Goal: Task Accomplishment & Management: Manage account settings

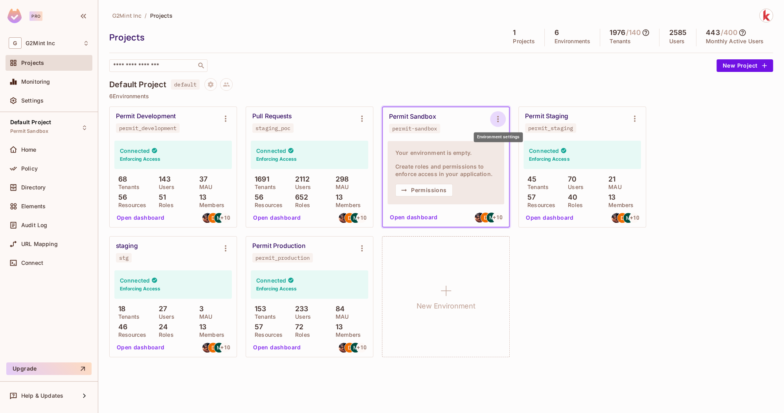
click at [497, 117] on icon "Environment settings" at bounding box center [497, 118] width 9 height 9
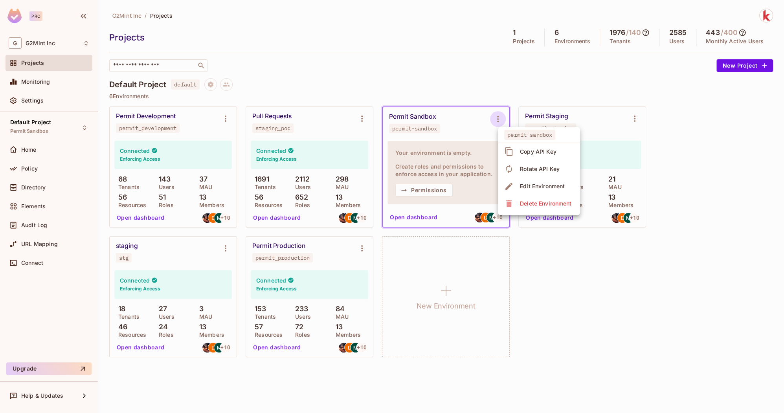
click at [530, 154] on div "Copy API Key" at bounding box center [538, 152] width 37 height 8
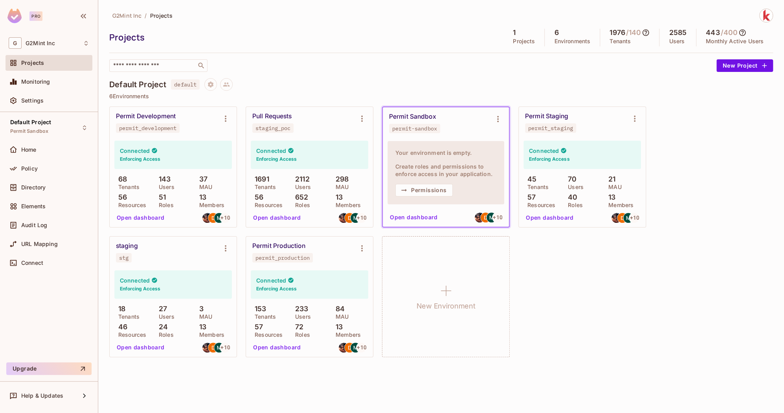
click at [548, 272] on div "Permit Development permit_development Connected Enforcing Access 68 Tenants 143…" at bounding box center [441, 231] width 664 height 251
click at [553, 286] on div "Permit Development permit_development Connected Enforcing Access 68 Tenants 143…" at bounding box center [441, 231] width 664 height 251
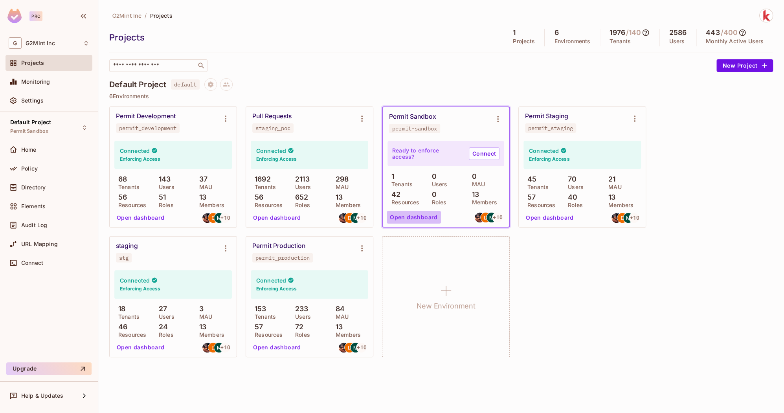
click at [417, 219] on button "Open dashboard" at bounding box center [414, 217] width 54 height 13
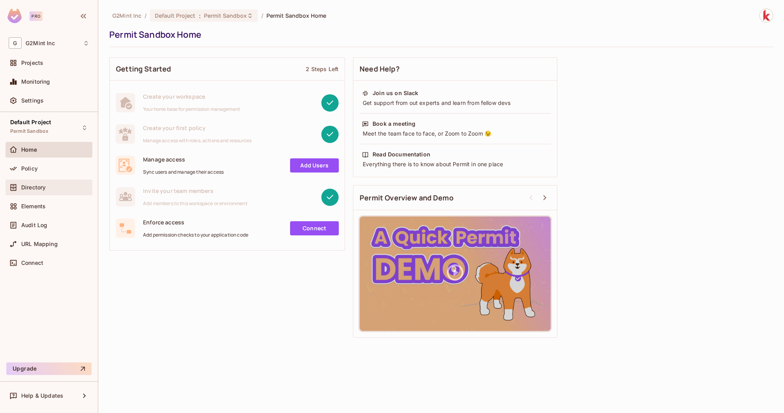
click at [52, 193] on div "Directory" at bounding box center [49, 188] width 87 height 16
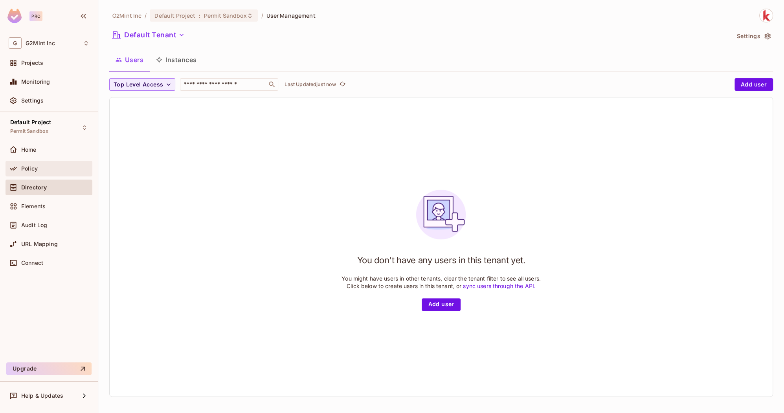
click at [60, 166] on div "Policy" at bounding box center [55, 168] width 68 height 6
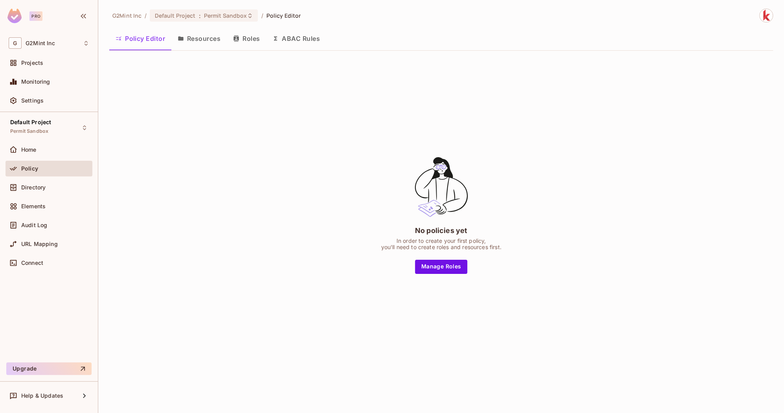
click at [197, 41] on button "Resources" at bounding box center [198, 39] width 55 height 20
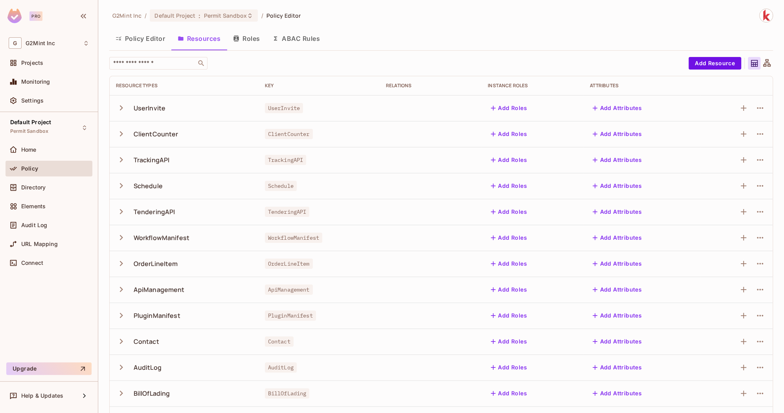
click at [122, 105] on icon "button" at bounding box center [121, 108] width 11 height 11
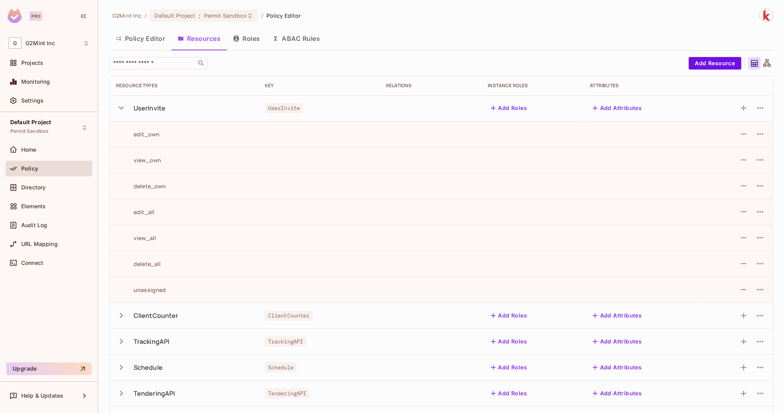
click at [123, 109] on icon "button" at bounding box center [121, 108] width 11 height 11
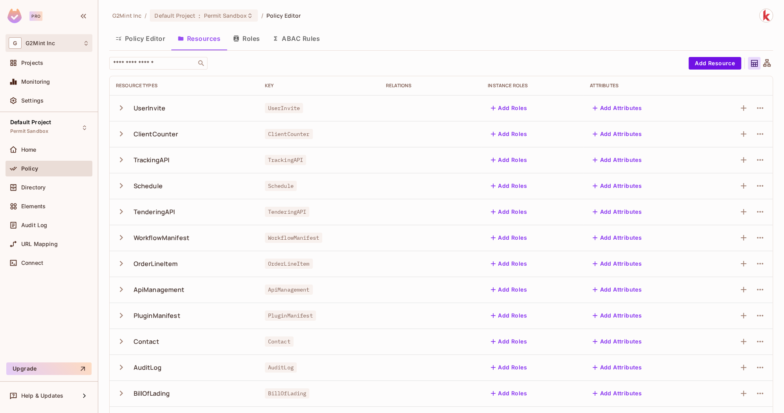
click at [28, 44] on span "G2Mint Inc" at bounding box center [40, 43] width 29 height 6
click at [27, 69] on span "G2Mint Inc" at bounding box center [44, 65] width 55 height 7
click at [54, 66] on div "Projects" at bounding box center [55, 63] width 68 height 6
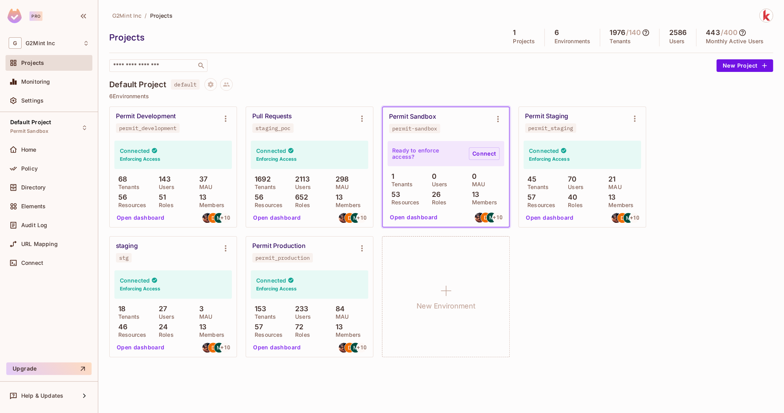
click at [477, 156] on link "Connect" at bounding box center [484, 153] width 31 height 13
click at [304, 33] on div "Projects" at bounding box center [304, 37] width 390 height 12
click at [448, 59] on div "​" at bounding box center [410, 65] width 603 height 13
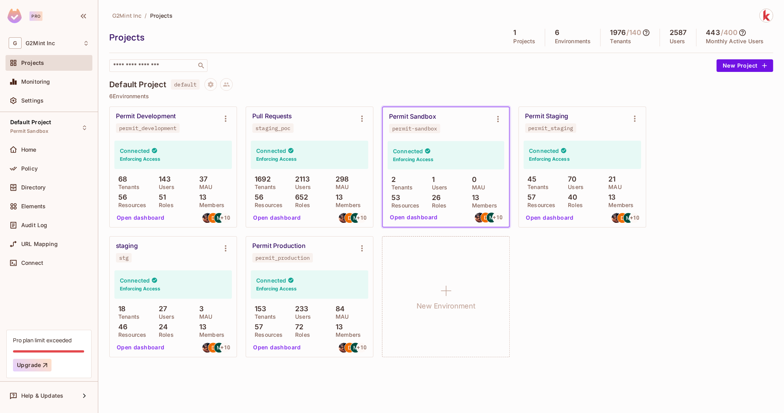
click at [423, 219] on button "Open dashboard" at bounding box center [414, 217] width 54 height 13
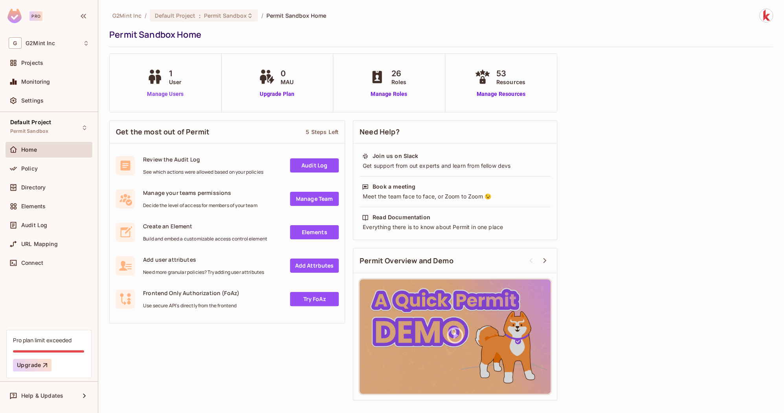
click at [163, 95] on link "Manage Users" at bounding box center [165, 94] width 40 height 8
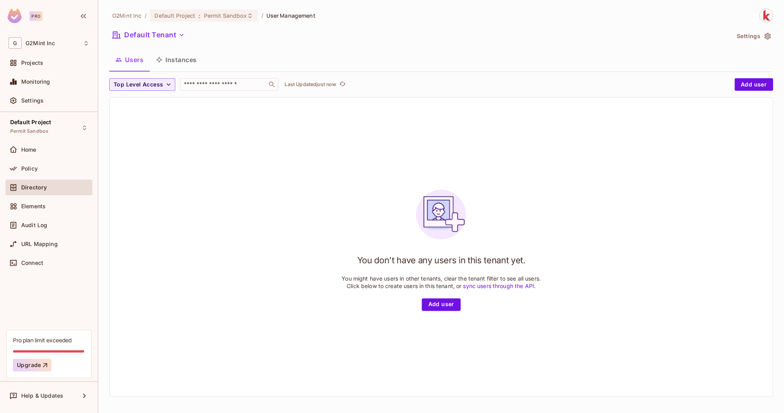
click at [172, 57] on button "Instances" at bounding box center [176, 60] width 53 height 20
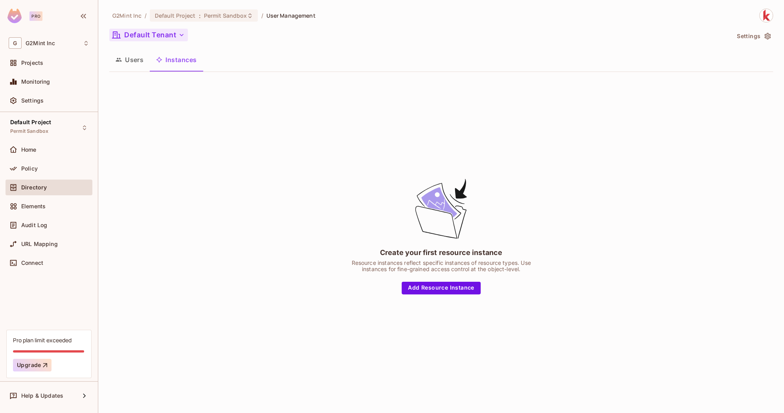
click at [150, 40] on button "Default Tenant" at bounding box center [148, 35] width 79 height 13
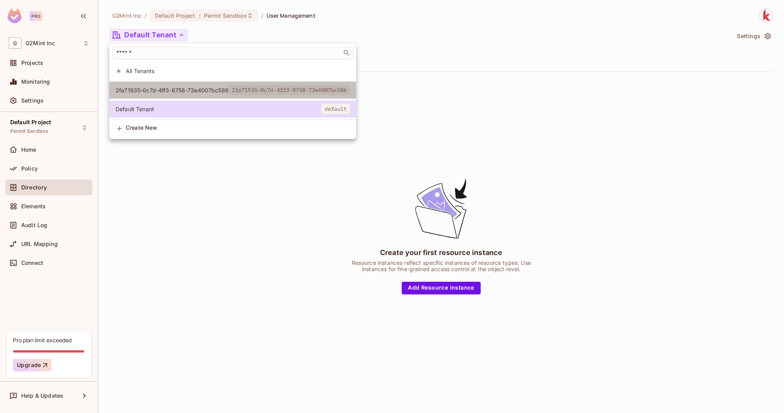
click at [161, 88] on span "2fa71935-0c7d-4ff3-8758-73e4007bc586" at bounding box center [172, 89] width 113 height 7
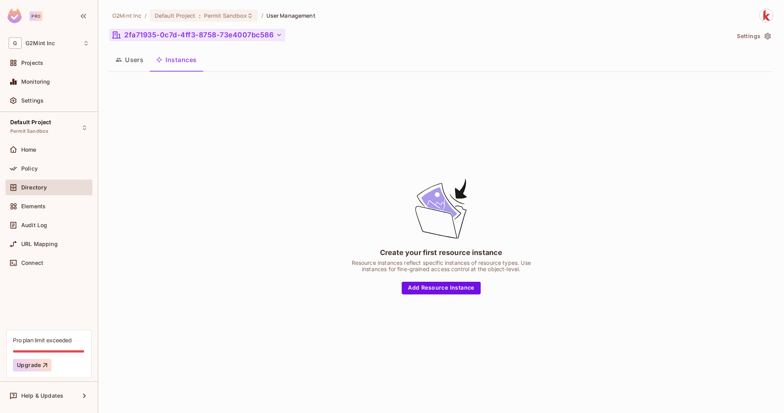
click at [248, 33] on button "2fa71935-0c7d-4ff3-8758-73e4007bc586" at bounding box center [197, 35] width 176 height 13
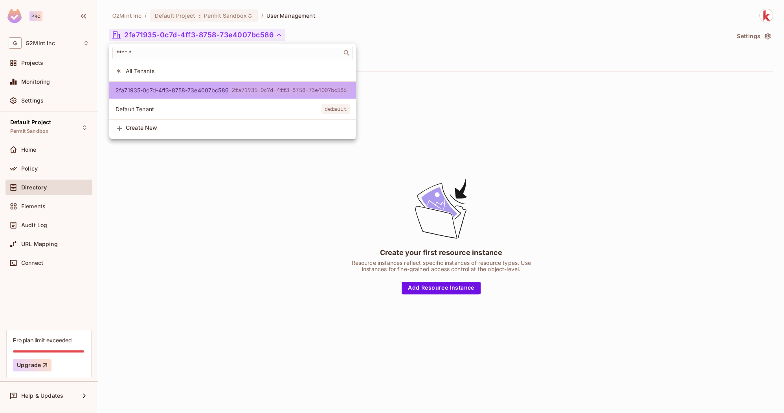
click at [259, 91] on span "2fa71935-0c7d-4ff3-8758-73e4007bc586" at bounding box center [289, 90] width 121 height 10
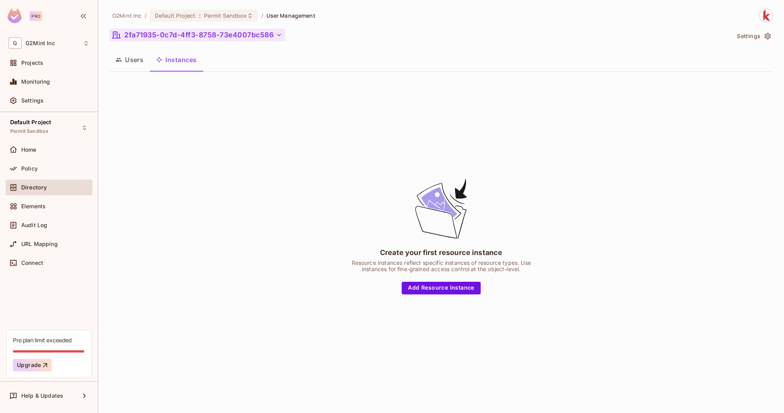
click at [233, 31] on button "2fa71935-0c7d-4ff3-8758-73e4007bc586" at bounding box center [197, 35] width 176 height 13
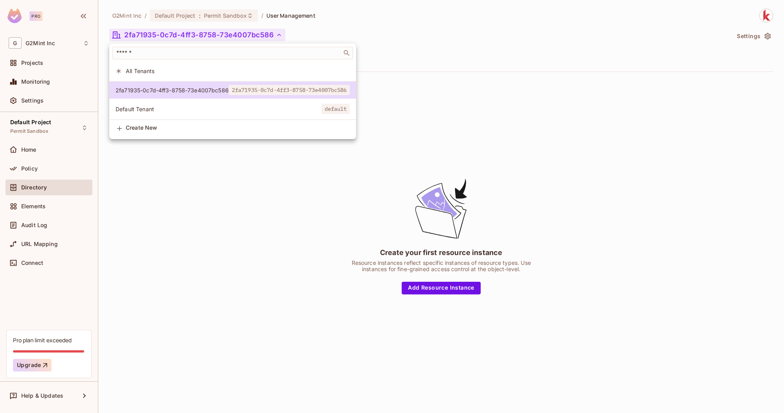
click at [159, 76] on li "All Tenants" at bounding box center [232, 70] width 247 height 17
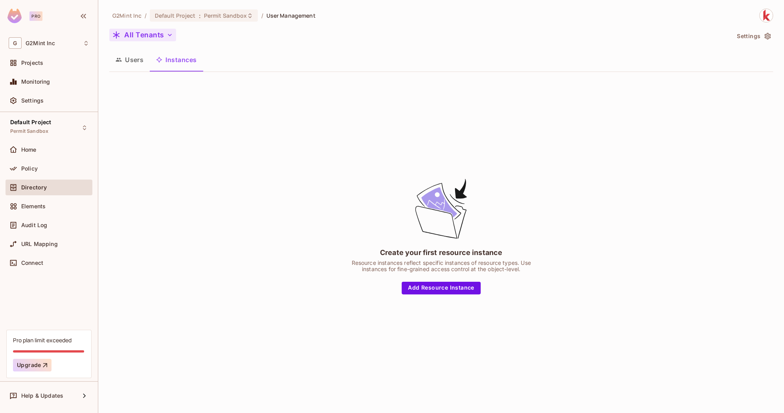
click at [162, 35] on button "All Tenants" at bounding box center [142, 35] width 67 height 13
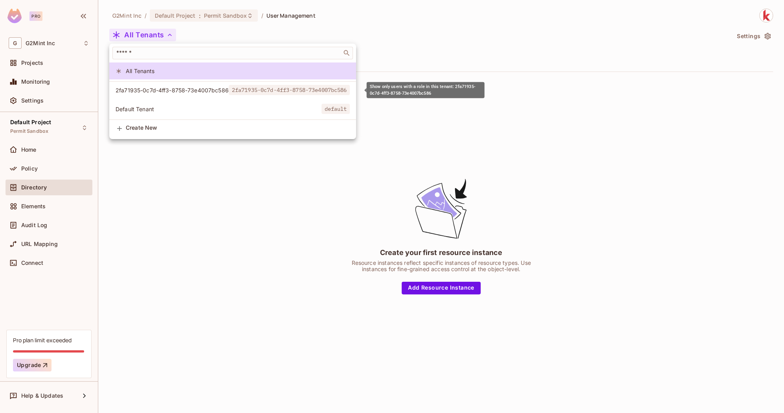
click at [162, 89] on span "2fa71935-0c7d-4ff3-8758-73e4007bc586" at bounding box center [172, 89] width 113 height 7
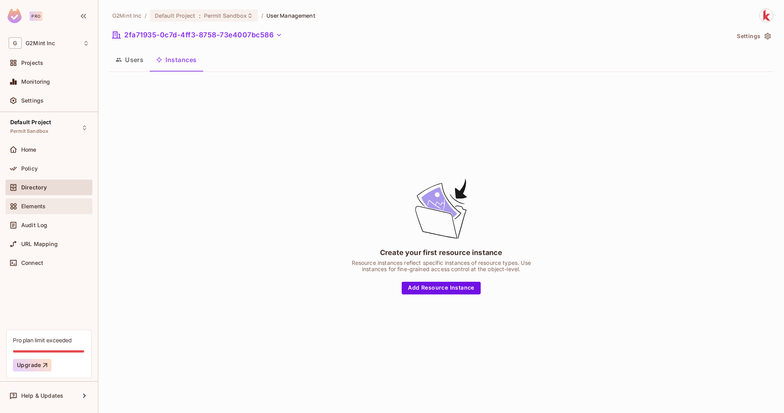
click at [46, 211] on div "Elements" at bounding box center [49, 206] width 87 height 16
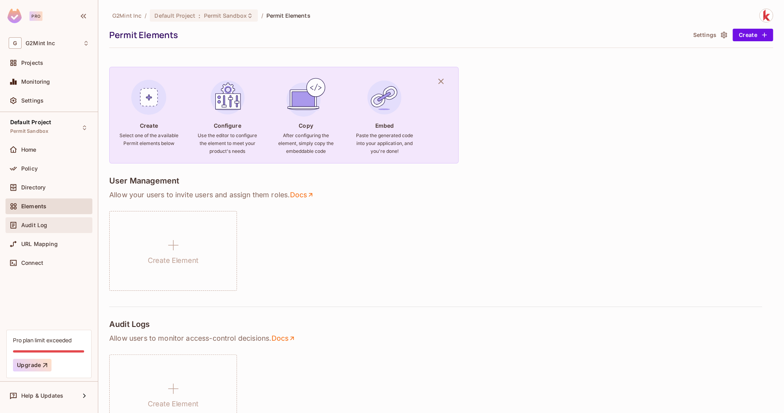
click at [51, 231] on div "Audit Log" at bounding box center [49, 225] width 87 height 16
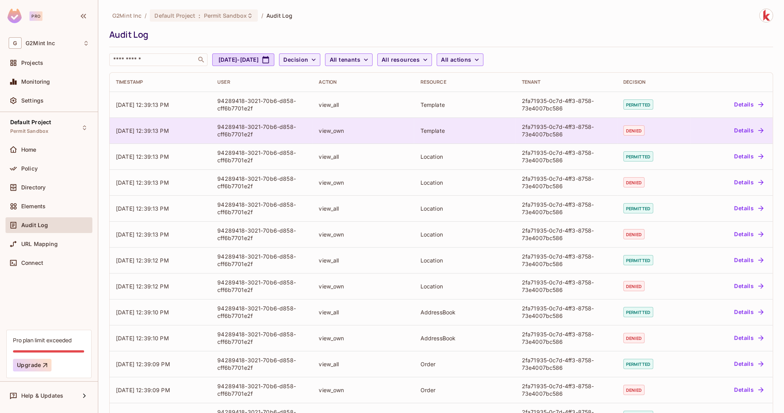
click at [405, 122] on td "view_own" at bounding box center [362, 130] width 101 height 26
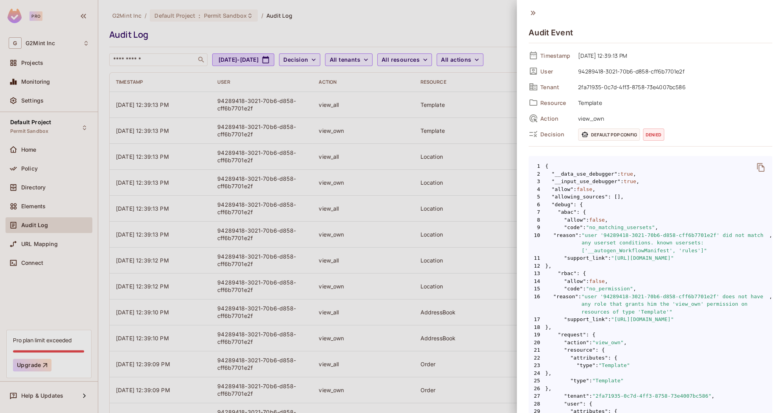
scroll to position [176, 0]
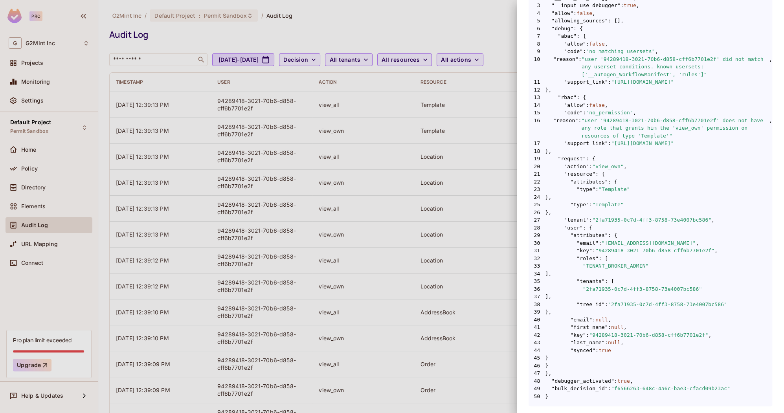
click at [430, 251] on div at bounding box center [392, 206] width 784 height 413
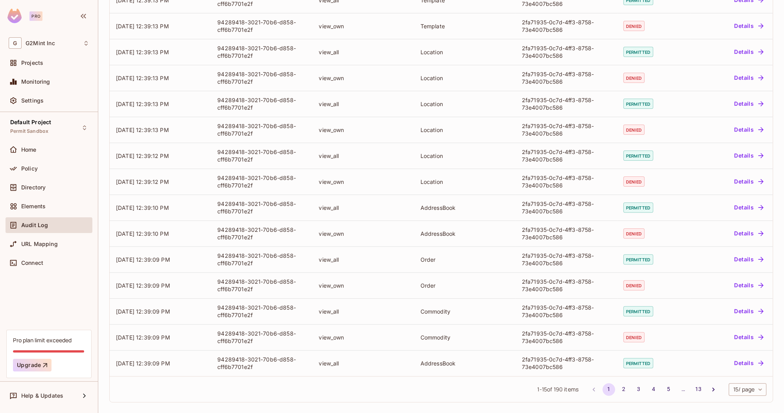
scroll to position [0, 0]
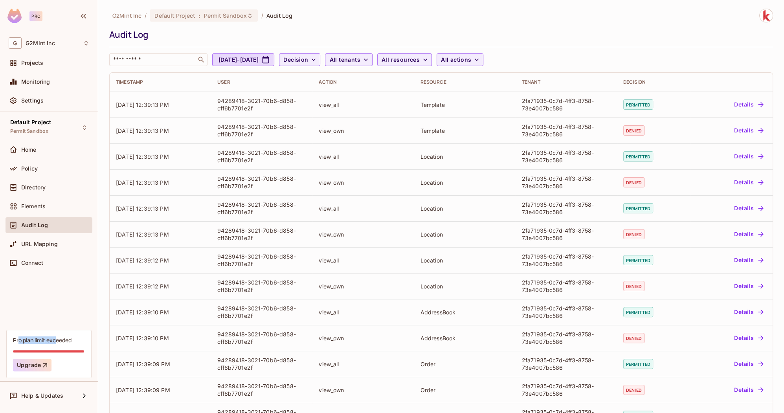
drag, startPoint x: 56, startPoint y: 341, endPoint x: 18, endPoint y: 341, distance: 37.7
click at [18, 341] on div "Pro plan limit exceeded" at bounding box center [42, 339] width 59 height 7
click at [34, 341] on div "Pro plan limit exceeded" at bounding box center [42, 339] width 59 height 7
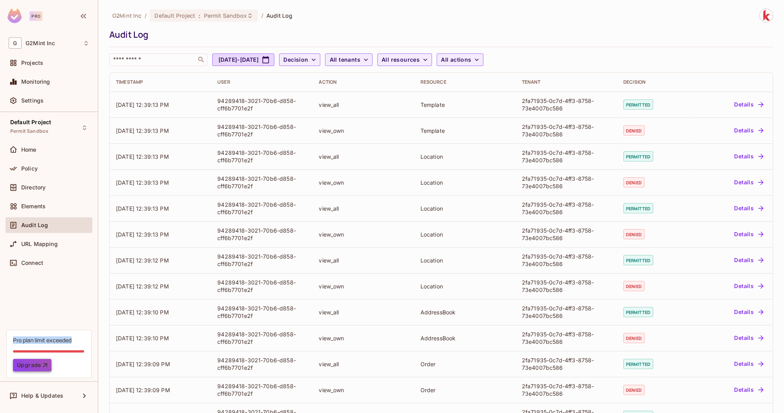
click at [33, 363] on button "Upgrade" at bounding box center [32, 365] width 39 height 13
click at [52, 317] on div "Default Project Permit Sandbox Home Policy Directory Elements Audit Log URL Map…" at bounding box center [49, 221] width 98 height 218
click at [53, 341] on div "Pro plan limit exceeded" at bounding box center [42, 339] width 59 height 7
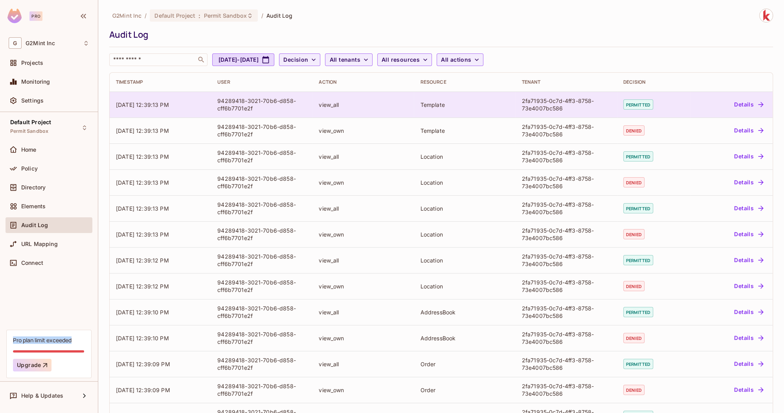
copy div "Pro plan limit exceeded"
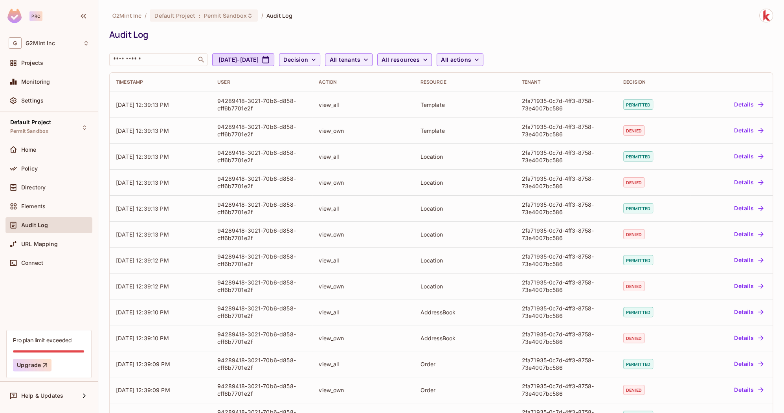
click at [74, 294] on div "Default Project Permit Sandbox Home Policy Directory Elements Audit Log URL Map…" at bounding box center [49, 221] width 98 height 218
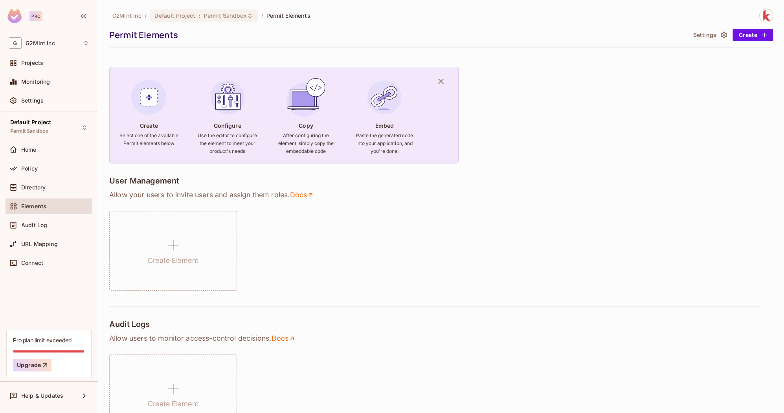
click at [79, 11] on div at bounding box center [83, 16] width 13 height 13
click at [48, 60] on div "Workspace: G2Mint Inc" at bounding box center [40, 56] width 53 height 10
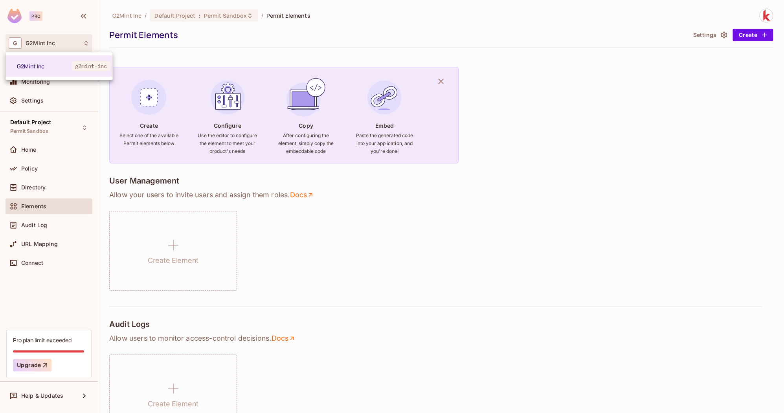
click at [62, 348] on div at bounding box center [392, 206] width 784 height 413
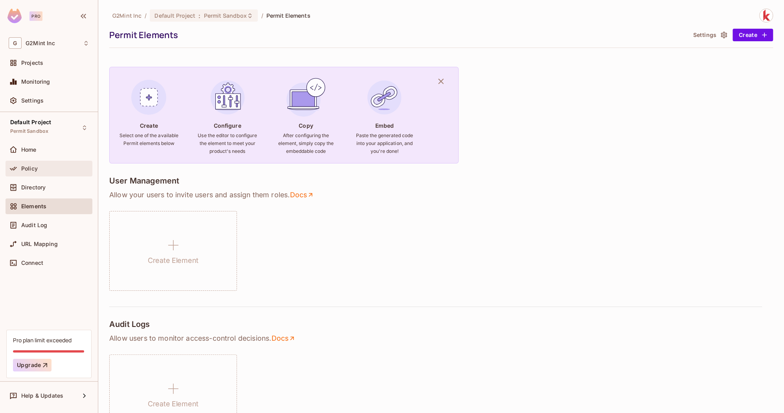
click at [66, 170] on div "Policy" at bounding box center [55, 168] width 68 height 6
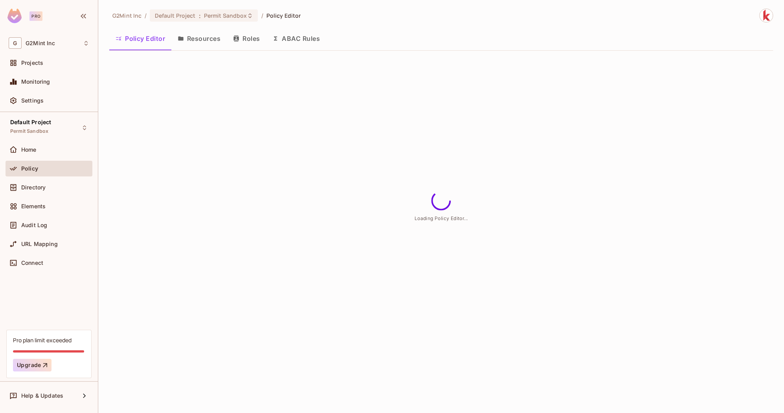
click at [251, 33] on button "Roles" at bounding box center [246, 39] width 39 height 20
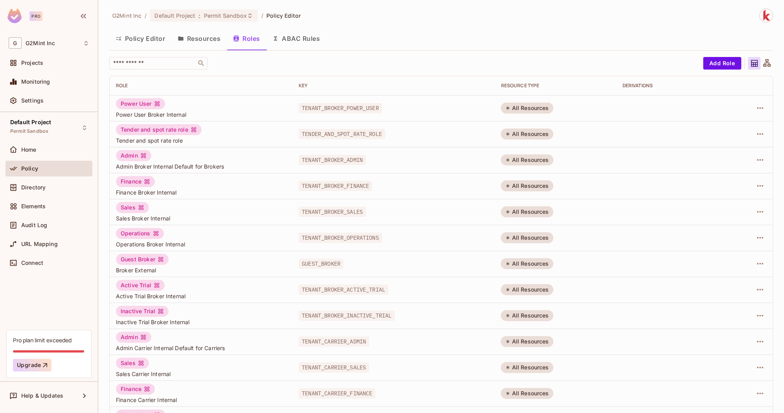
click at [289, 42] on button "ABAC Rules" at bounding box center [296, 39] width 60 height 20
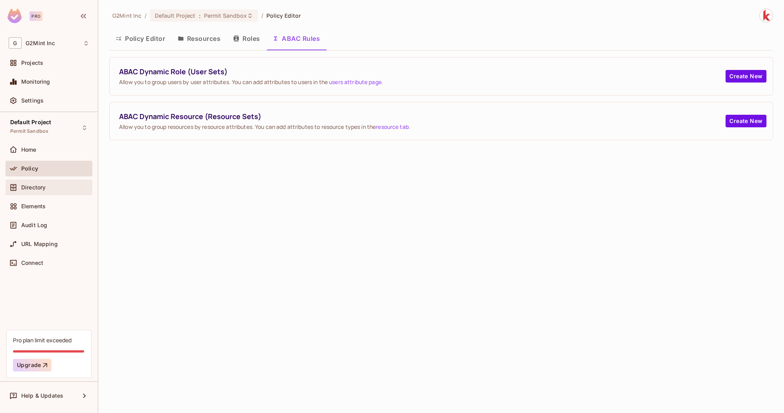
click at [56, 192] on div "Directory" at bounding box center [49, 188] width 87 height 16
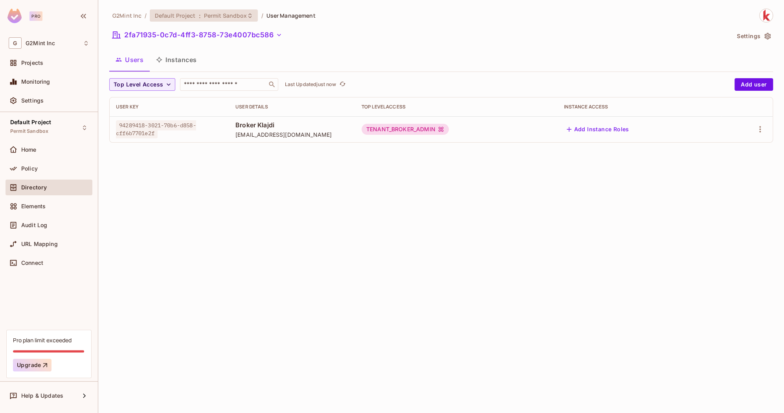
click at [177, 15] on span "Default Project" at bounding box center [174, 15] width 41 height 7
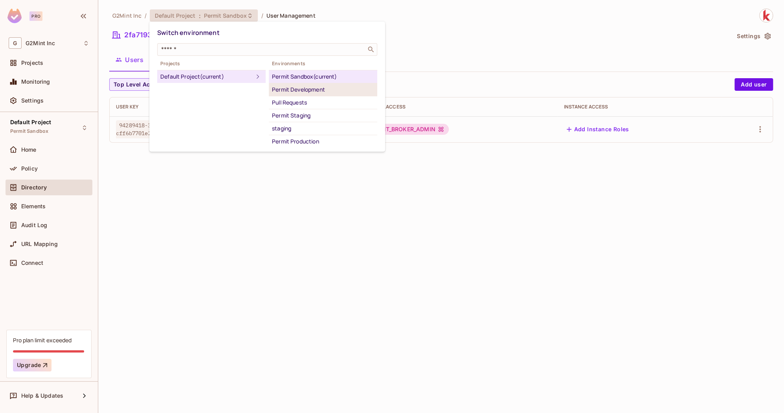
click at [295, 87] on div "Permit Development" at bounding box center [323, 89] width 102 height 9
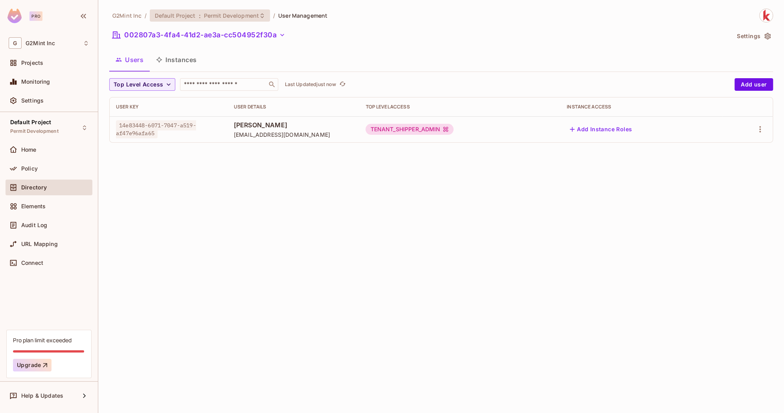
click at [236, 16] on span "Permit Development" at bounding box center [231, 15] width 55 height 7
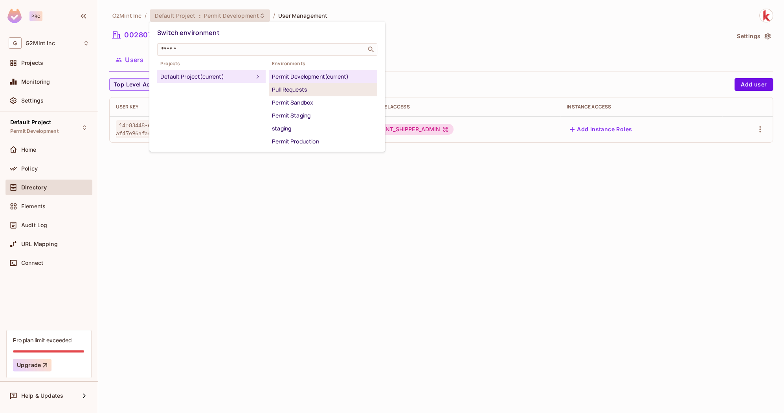
click at [296, 87] on div "Pull Requests" at bounding box center [323, 89] width 102 height 9
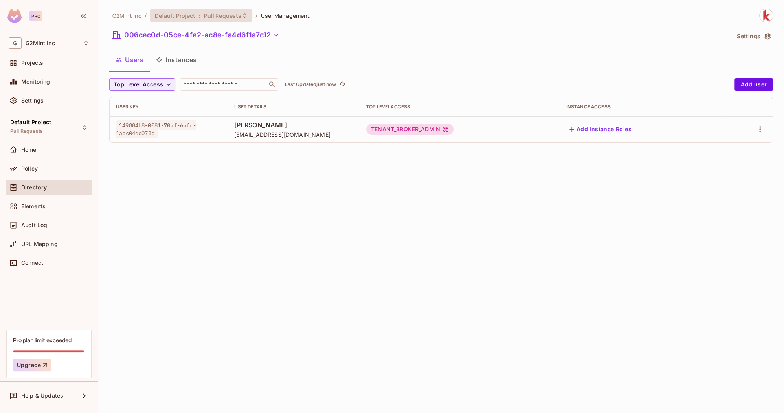
click at [204, 13] on span "Pull Requests" at bounding box center [223, 15] width 38 height 7
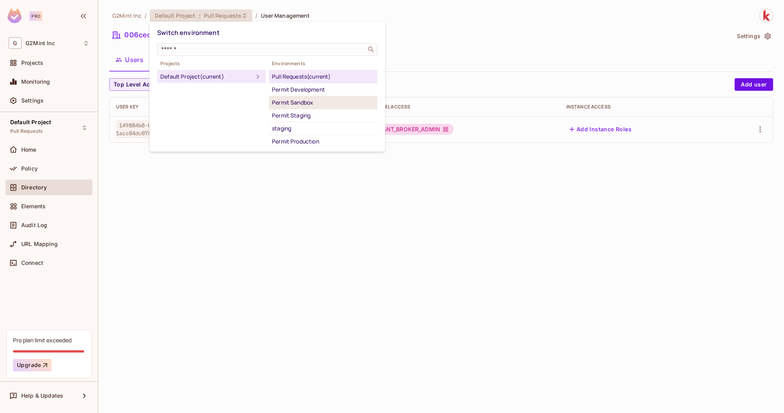
click at [328, 105] on div "Permit Sandbox" at bounding box center [323, 102] width 102 height 9
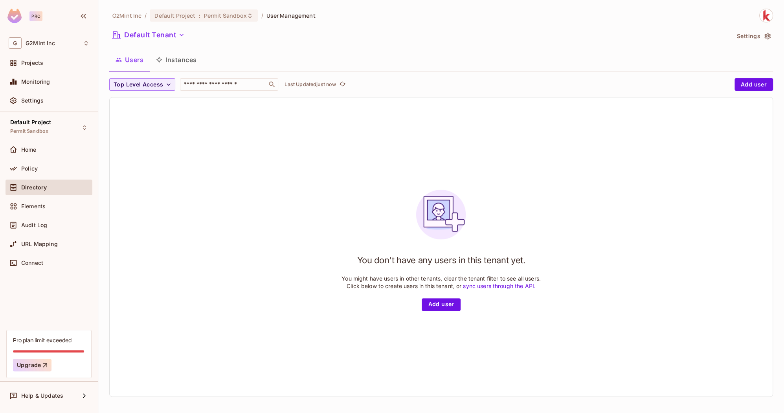
click at [40, 185] on span "Directory" at bounding box center [34, 187] width 26 height 6
click at [179, 62] on button "Instances" at bounding box center [176, 60] width 53 height 20
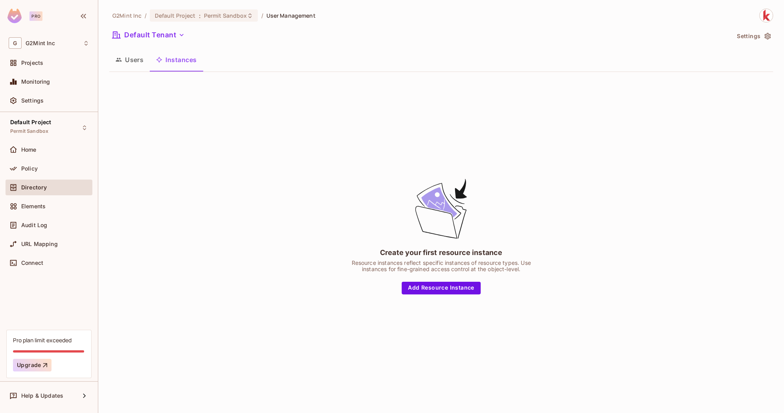
click at [131, 55] on button "Users" at bounding box center [129, 60] width 40 height 20
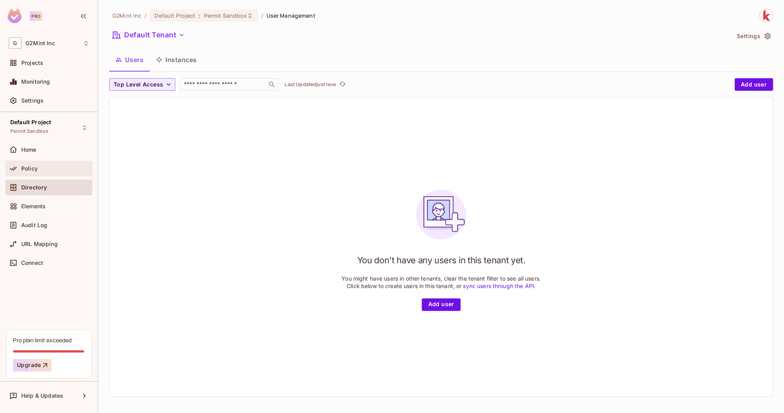
click at [53, 164] on div "Policy" at bounding box center [49, 168] width 81 height 9
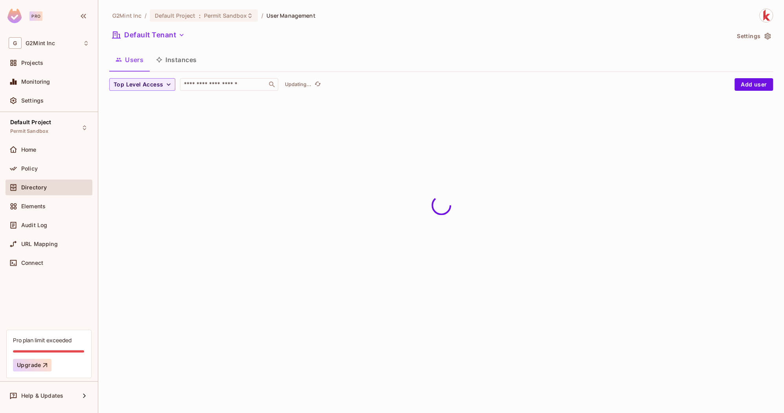
click at [44, 190] on span "Directory" at bounding box center [34, 187] width 26 height 6
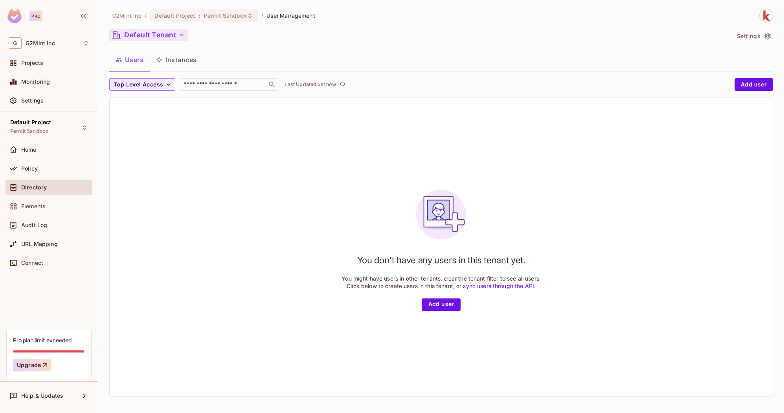
click at [161, 36] on button "Default Tenant" at bounding box center [148, 35] width 79 height 13
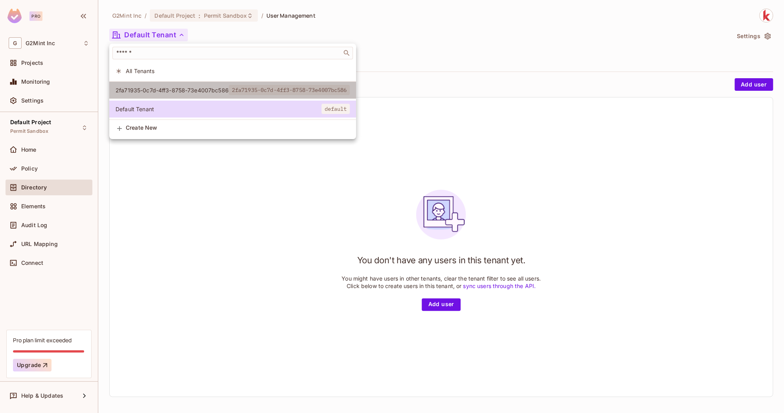
click at [149, 84] on li "2fa71935-0c7d-4ff3-8758-73e4007bc586 2fa71935-0c7d-4ff3-8758-73e4007bc586" at bounding box center [232, 90] width 247 height 17
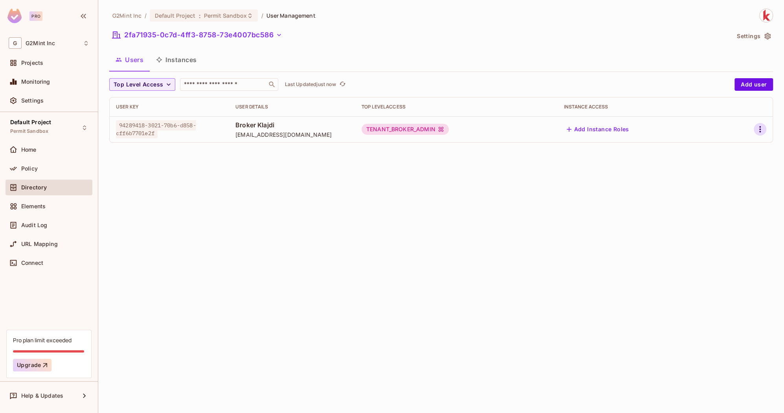
click at [755, 128] on icon "button" at bounding box center [759, 129] width 9 height 9
click at [736, 159] on span "Edit Attributes" at bounding box center [733, 164] width 44 height 13
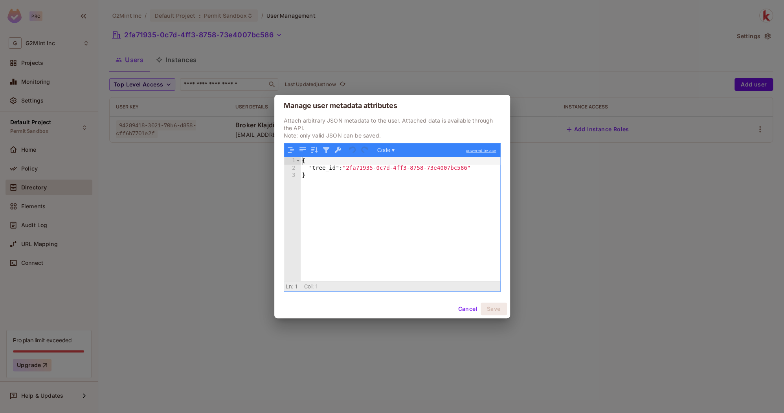
click at [240, 175] on div "Manage user metadata attributes Attach arbitrary JSON metadata to the user. Att…" at bounding box center [392, 206] width 784 height 413
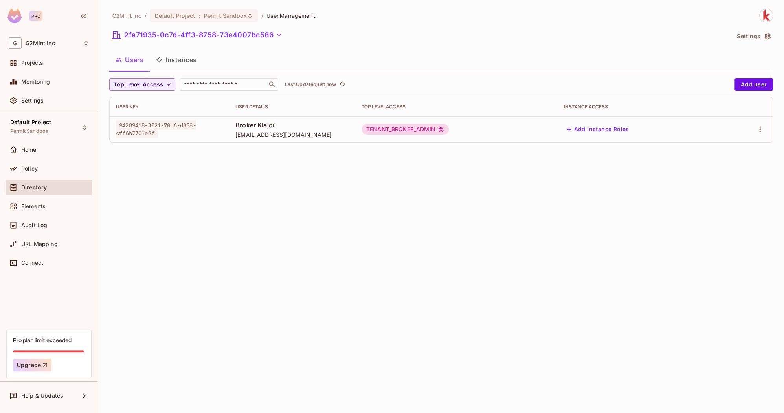
click at [240, 175] on div "G2Mint Inc / Default Project : Permit Sandbox / User Management 2fa71935-0c7d-4…" at bounding box center [441, 206] width 686 height 413
click at [150, 132] on span "94289418-3021-70b6-d858-cff6b7701e2f" at bounding box center [156, 129] width 80 height 18
click at [178, 127] on span "94289418-3021-70b6-d858-cff6b7701e2f" at bounding box center [156, 129] width 80 height 18
click at [765, 134] on div at bounding box center [747, 129] width 39 height 13
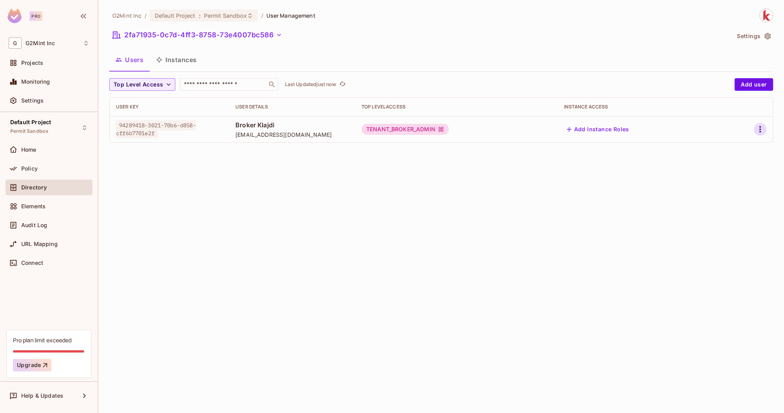
click at [759, 133] on icon "button" at bounding box center [759, 129] width 9 height 9
click at [738, 163] on div "Edit Attributes" at bounding box center [732, 165] width 39 height 8
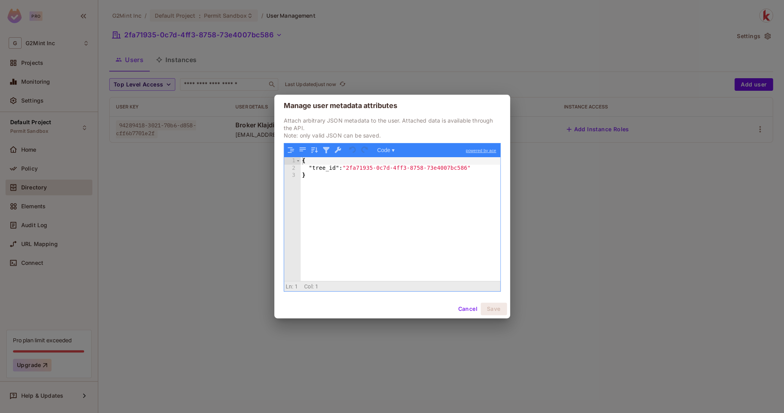
click at [251, 186] on div "Manage user metadata attributes Attach arbitrary JSON metadata to the user. Att…" at bounding box center [392, 206] width 784 height 413
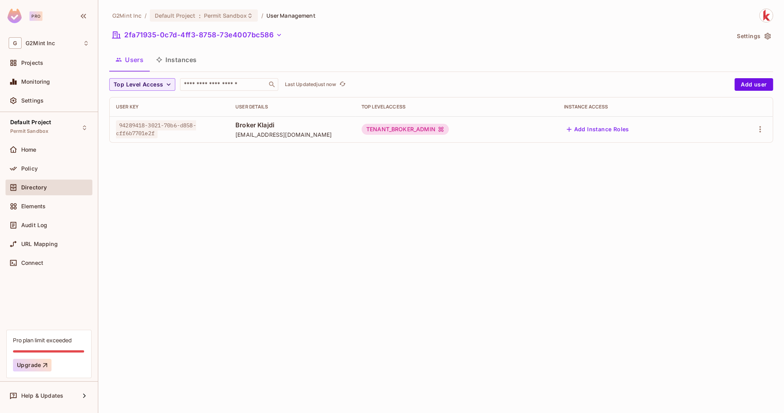
click at [276, 53] on div "Users Instances" at bounding box center [441, 60] width 664 height 20
click at [755, 35] on button "Settings" at bounding box center [753, 36] width 39 height 13
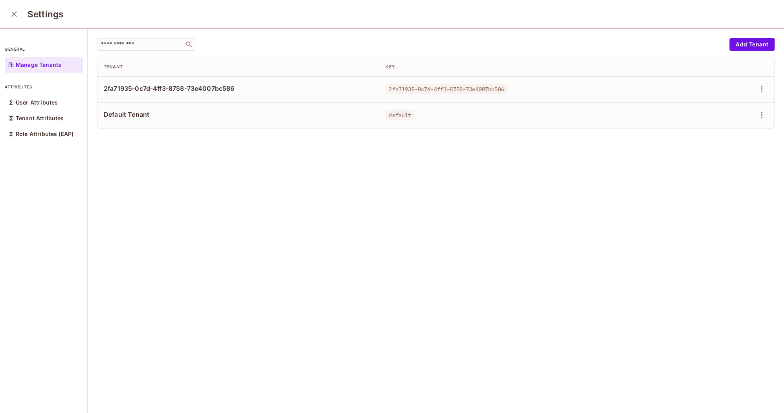
click at [156, 101] on td "2fa71935-0c7d-4ff3-8758-73e4007bc586" at bounding box center [238, 89] width 282 height 26
click at [160, 50] on div "​" at bounding box center [146, 44] width 98 height 13
paste input "**********"
type input "**********"
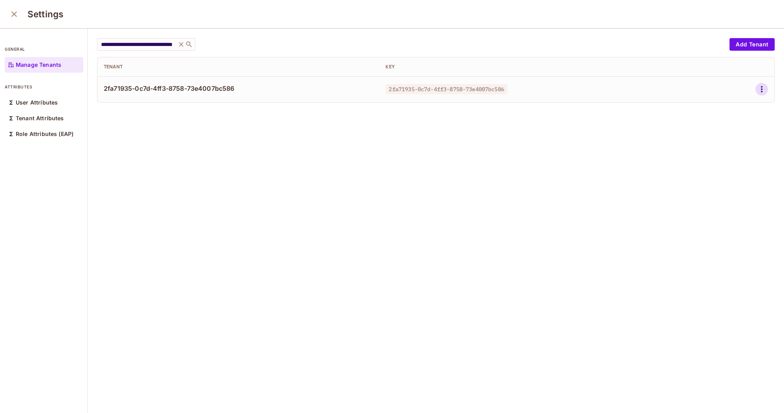
scroll to position [0, 0]
click at [759, 90] on icon "button" at bounding box center [761, 88] width 9 height 9
click at [728, 123] on div "Edit Attributes" at bounding box center [734, 125] width 39 height 8
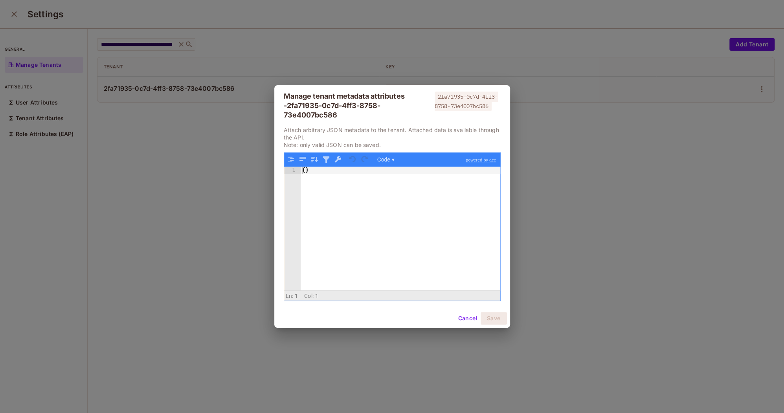
click at [305, 172] on div "{ }" at bounding box center [401, 236] width 200 height 138
paste textarea
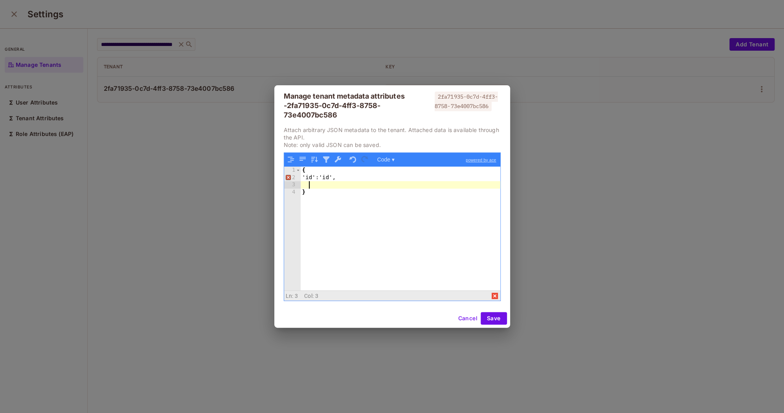
paste textarea
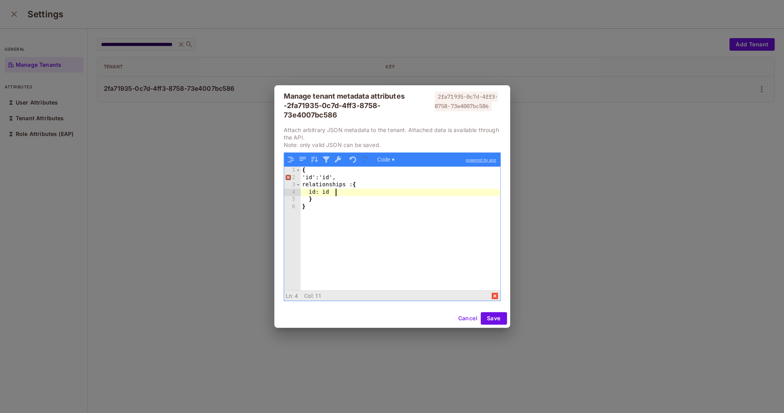
click at [329, 232] on div "{ 'id':'id', relationships : { id: id } }" at bounding box center [401, 236] width 200 height 138
click at [208, 102] on div "Manage tenant metadata attributes - 2fa71935-0c7d-4ff3-8758-73e4007bc586 2fa719…" at bounding box center [392, 206] width 784 height 413
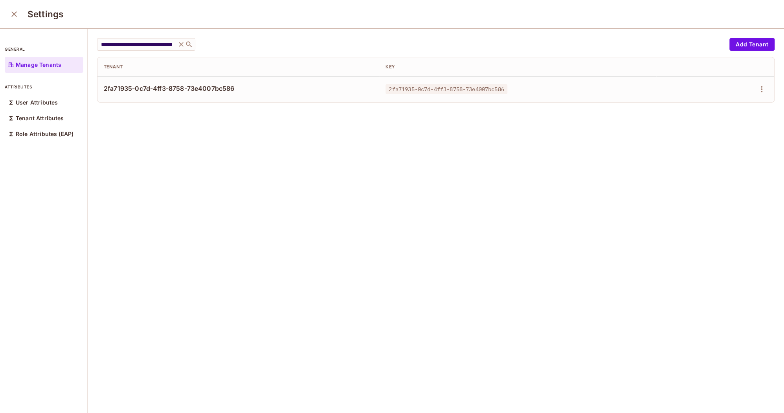
click at [12, 11] on icon "close" at bounding box center [13, 13] width 9 height 9
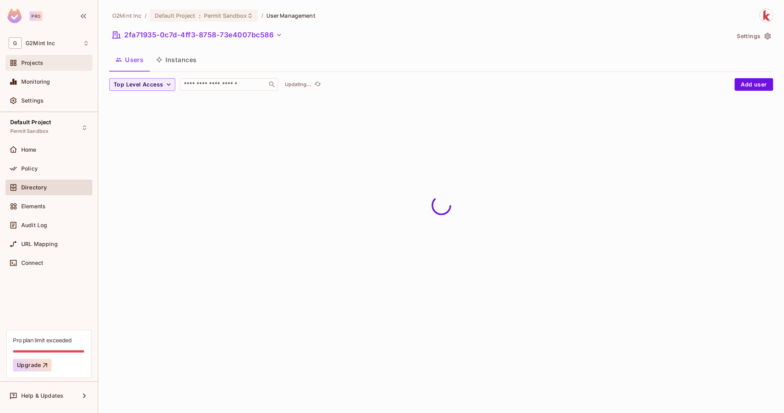
click at [50, 66] on div "Projects" at bounding box center [49, 62] width 81 height 9
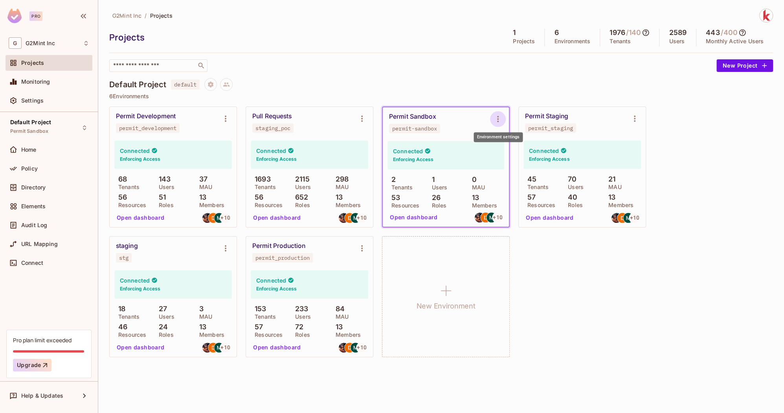
click at [493, 119] on button "Environment settings" at bounding box center [498, 119] width 16 height 16
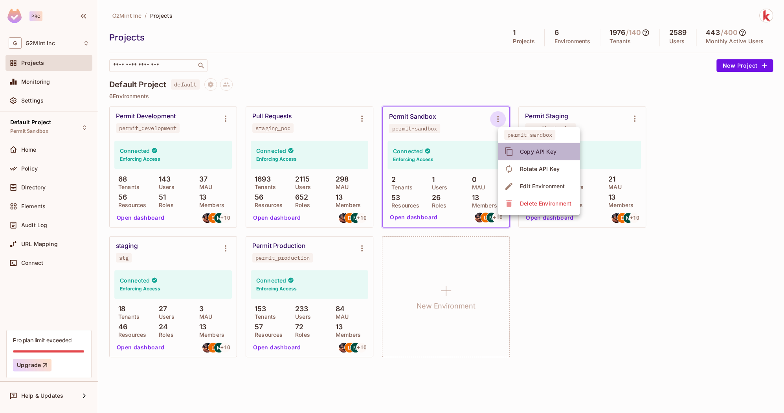
click at [520, 149] on div "Copy API Key" at bounding box center [538, 152] width 37 height 8
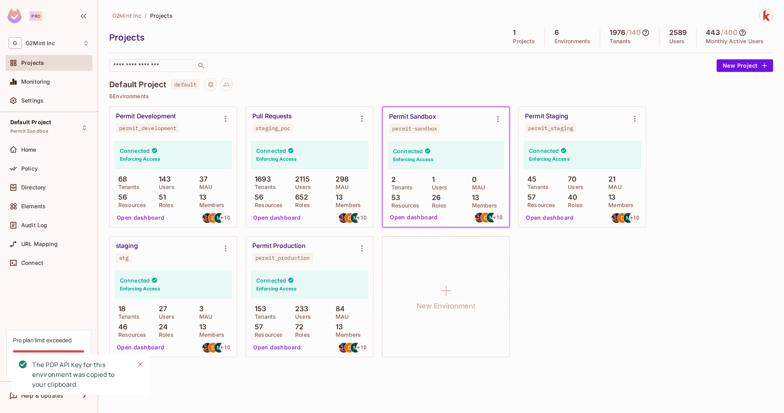
click at [584, 280] on div "Permit Development permit_development Connected Enforcing Access 68 Tenants 143…" at bounding box center [441, 231] width 664 height 251
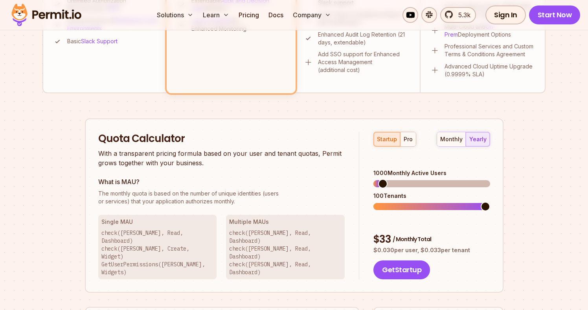
scroll to position [419, 0]
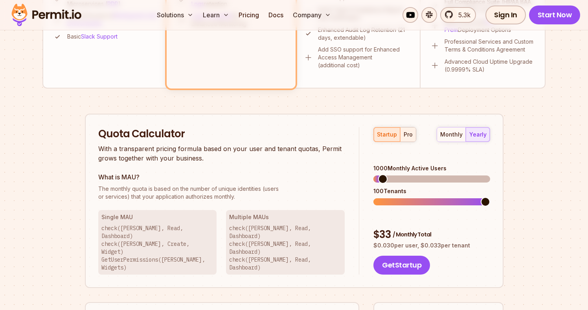
click at [409, 139] on button "pro" at bounding box center [408, 134] width 16 height 14
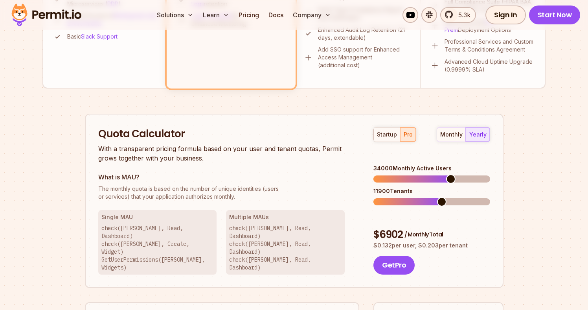
click at [452, 174] on span at bounding box center [450, 178] width 9 height 9
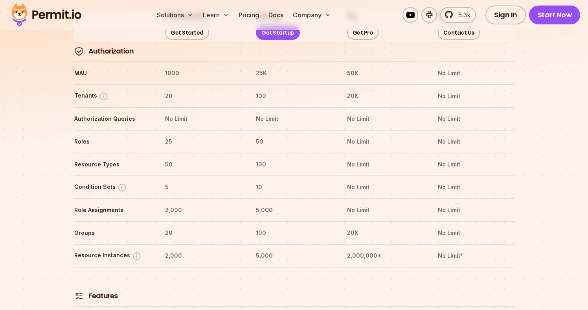
scroll to position [959, 0]
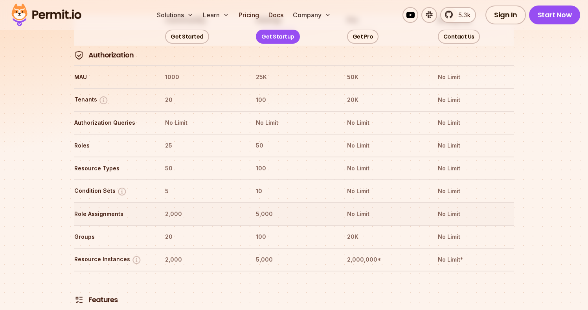
click at [506, 207] on th "No Limit" at bounding box center [475, 213] width 77 height 13
